Goal: Task Accomplishment & Management: Use online tool/utility

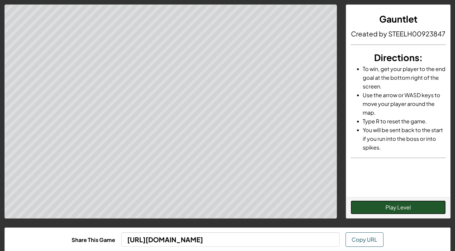
click at [392, 206] on button "Play Level" at bounding box center [397, 207] width 95 height 14
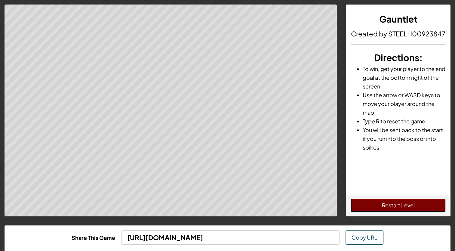
click at [397, 202] on button "Restart Level" at bounding box center [397, 205] width 95 height 14
